Goal: Information Seeking & Learning: Learn about a topic

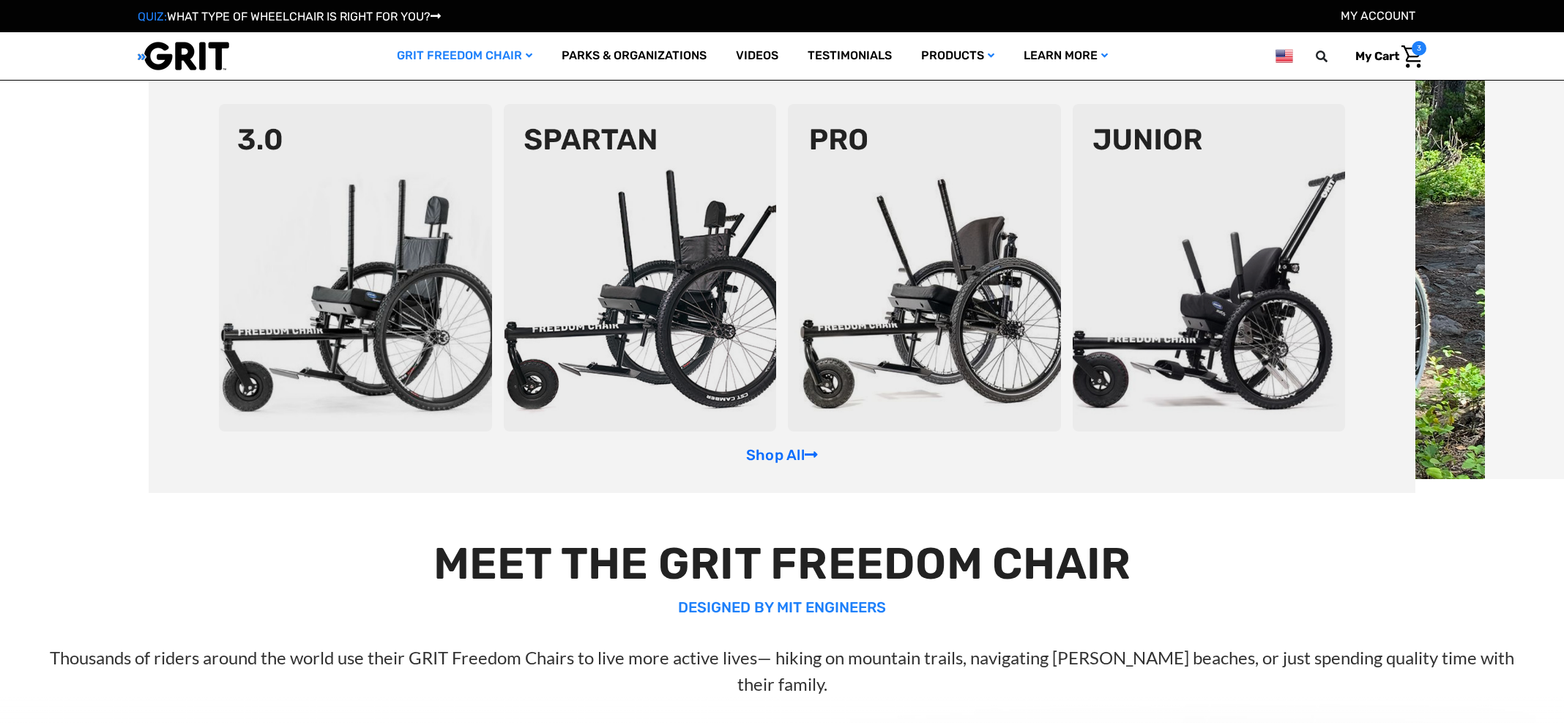
click at [642, 225] on img at bounding box center [640, 267] width 273 height 327
